Goal: Task Accomplishment & Management: Complete application form

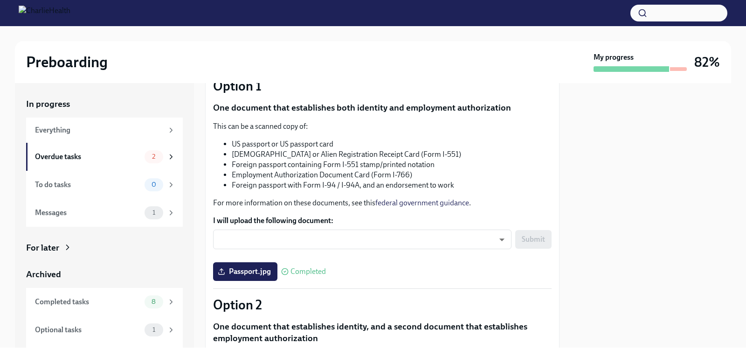
scroll to position [101, 0]
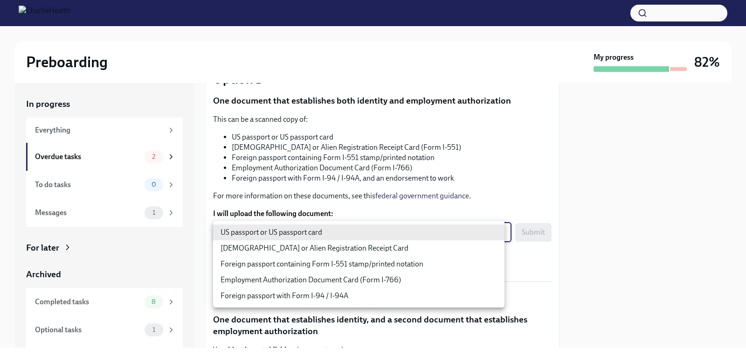
click at [495, 231] on body "Preboarding My progress 82% In progress Everything Overdue tasks 2 To do tasks …" at bounding box center [373, 178] width 746 height 357
click at [495, 231] on li "US passport or US passport card" at bounding box center [359, 232] width 292 height 16
type input "KnYOjnC8x"
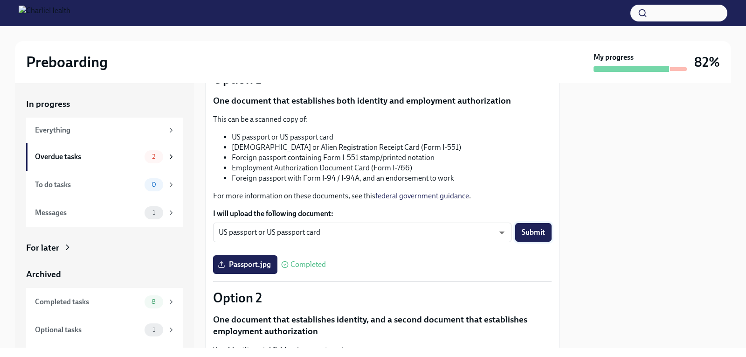
click at [522, 230] on span "Submit" at bounding box center [533, 232] width 23 height 9
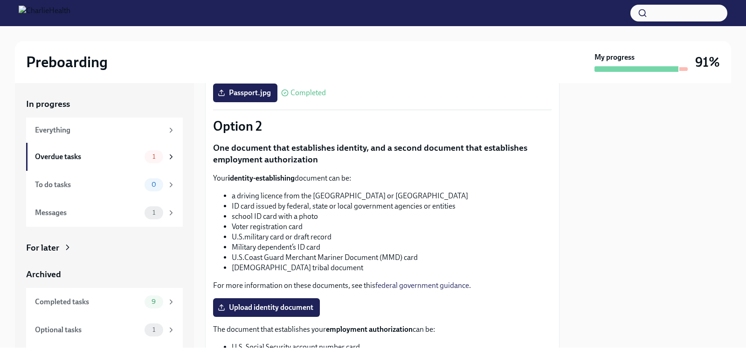
scroll to position [276, 0]
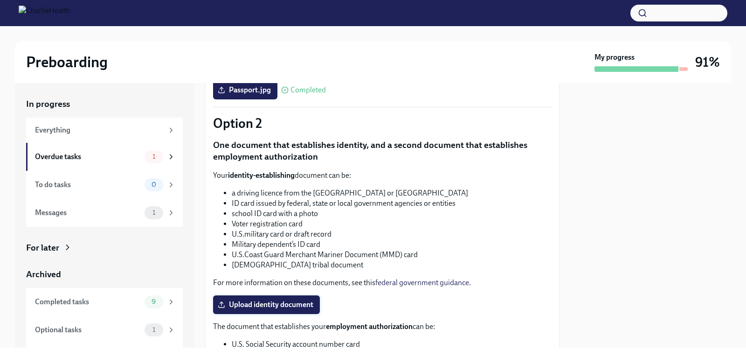
click at [264, 304] on span "Upload identity document" at bounding box center [267, 304] width 94 height 9
click at [0, 0] on input "Upload identity document" at bounding box center [0, 0] width 0 height 0
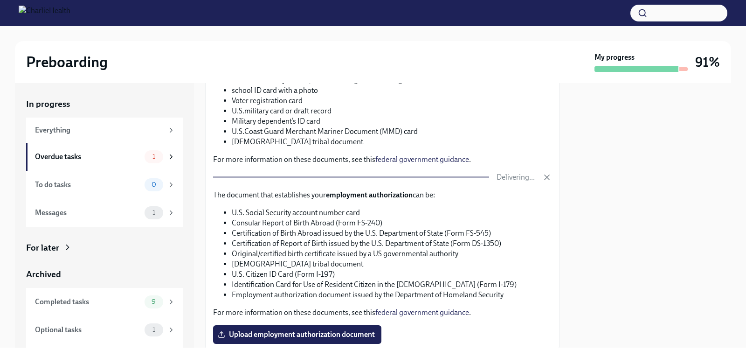
scroll to position [463, 0]
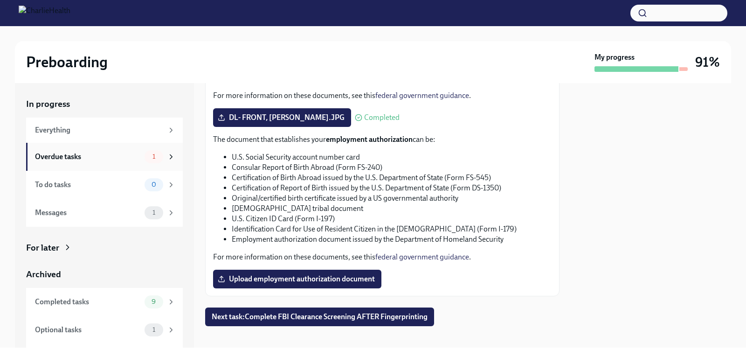
click at [167, 157] on icon at bounding box center [171, 157] width 8 height 8
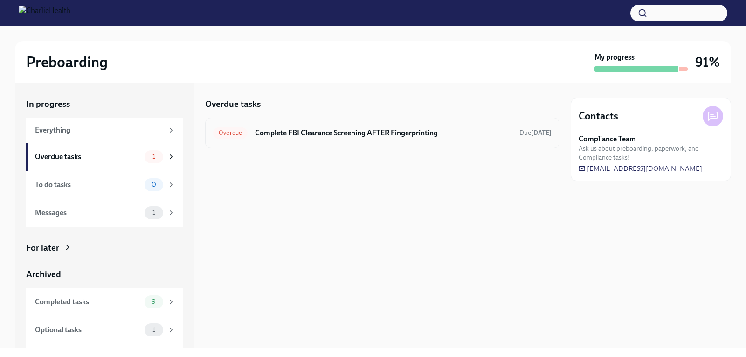
click at [312, 133] on h6 "Complete FBI Clearance Screening AFTER Fingerprinting" at bounding box center [383, 133] width 257 height 10
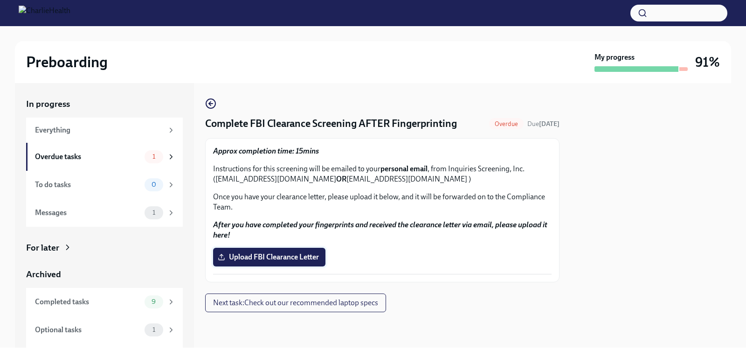
click at [243, 256] on span "Upload FBI Clearance Letter" at bounding box center [269, 256] width 99 height 9
click at [0, 0] on input "Upload FBI Clearance Letter" at bounding box center [0, 0] width 0 height 0
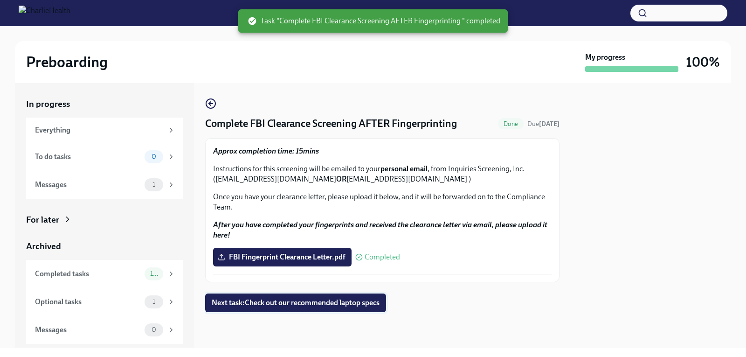
click at [334, 300] on span "Next task : Check out our recommended laptop specs" at bounding box center [296, 302] width 168 height 9
